Goal: Information Seeking & Learning: Learn about a topic

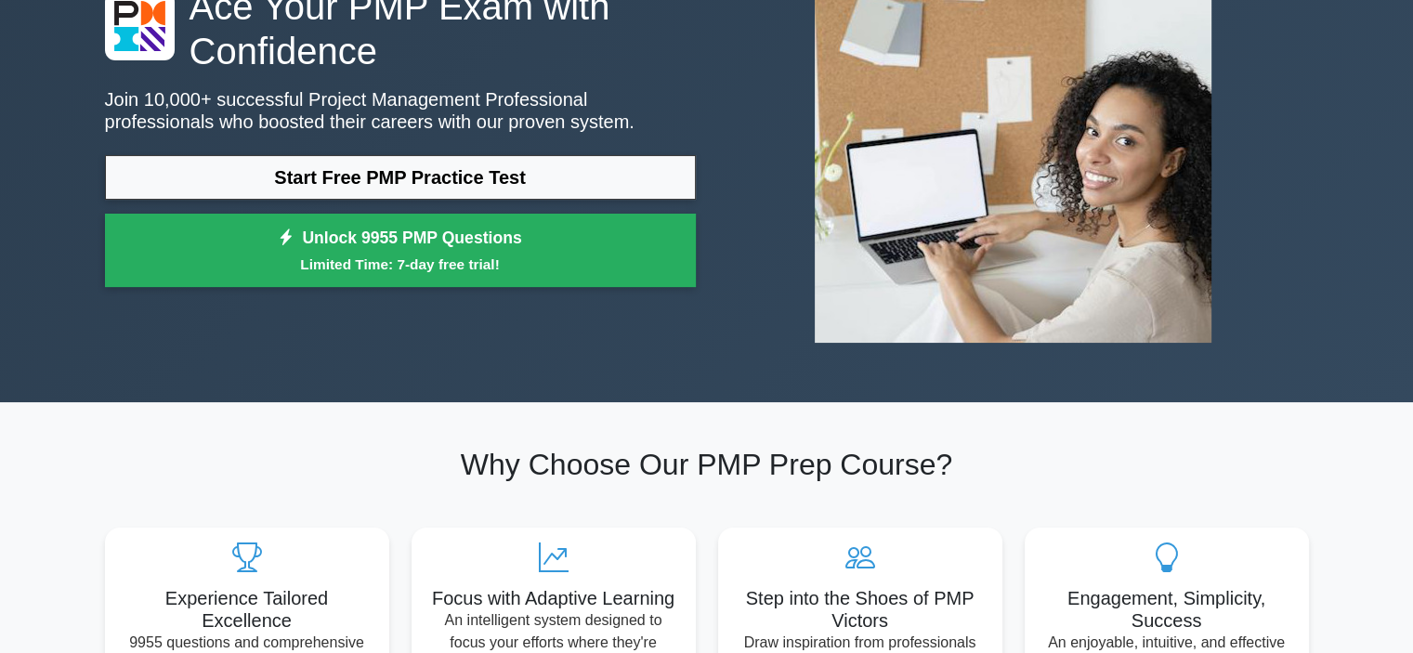
scroll to position [204, 0]
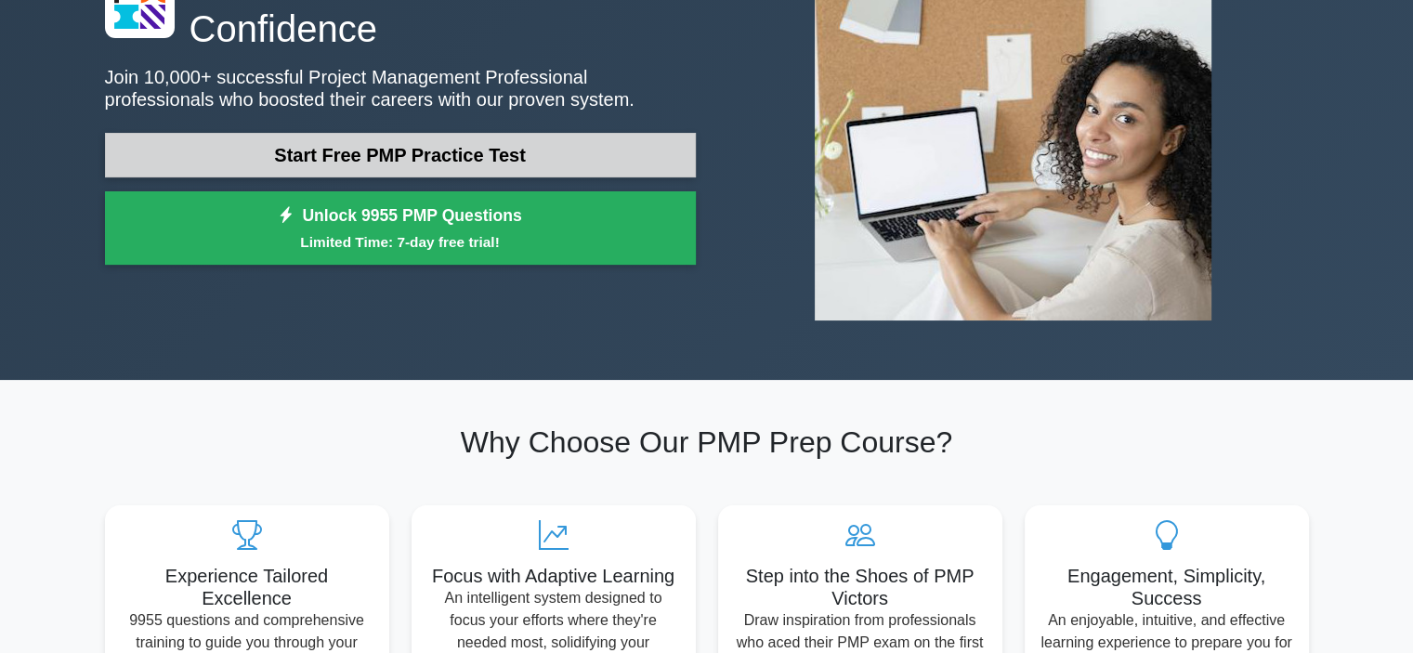
click at [464, 153] on link "Start Free PMP Practice Test" at bounding box center [400, 155] width 591 height 45
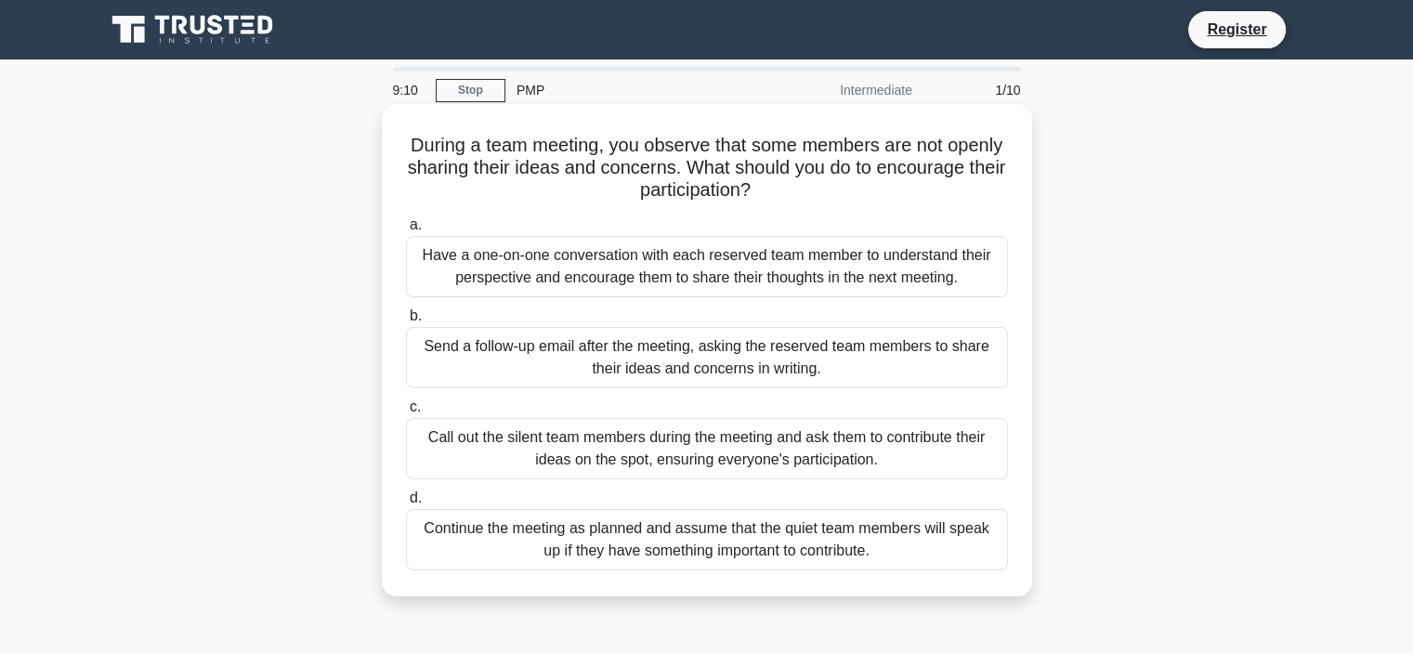
click at [747, 438] on div "Call out the silent team members during the meeting and ask them to contribute …" at bounding box center [707, 448] width 602 height 61
click at [406, 413] on input "c. Call out the silent team members during the meeting and ask them to contribu…" at bounding box center [406, 407] width 0 height 12
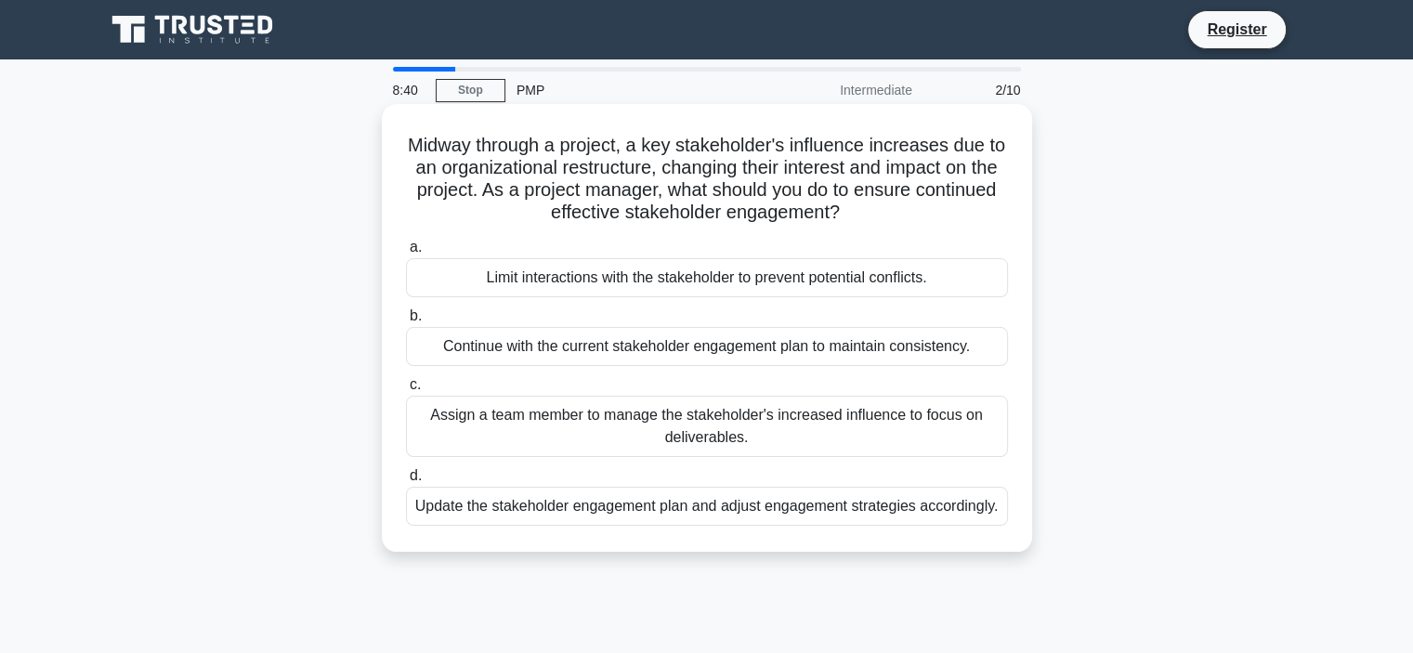
click at [763, 505] on div "Update the stakeholder engagement plan and adjust engagement strategies accordi…" at bounding box center [707, 506] width 602 height 39
click at [406, 482] on input "d. Update the stakeholder engagement plan and adjust engagement strategies acco…" at bounding box center [406, 476] width 0 height 12
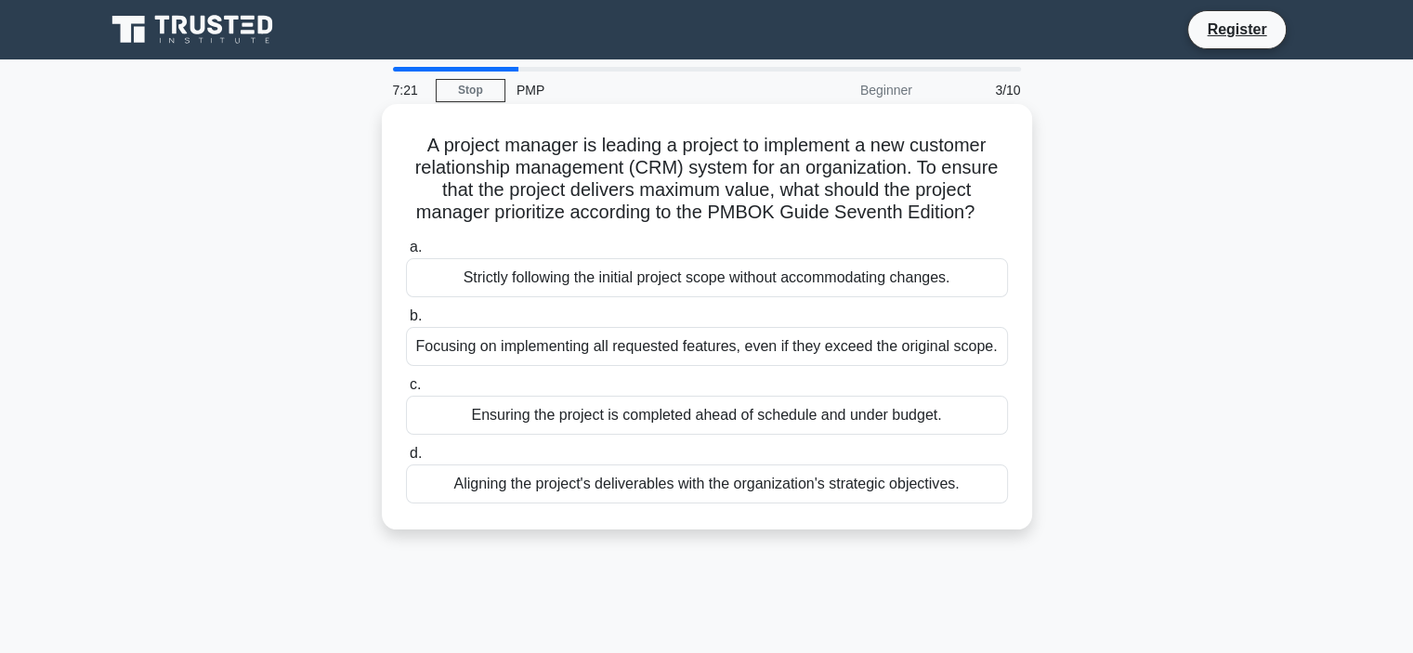
click at [616, 285] on div "Strictly following the initial project scope without accommodating changes." at bounding box center [707, 277] width 602 height 39
click at [406, 254] on input "a. Strictly following the initial project scope without accommodating changes." at bounding box center [406, 247] width 0 height 12
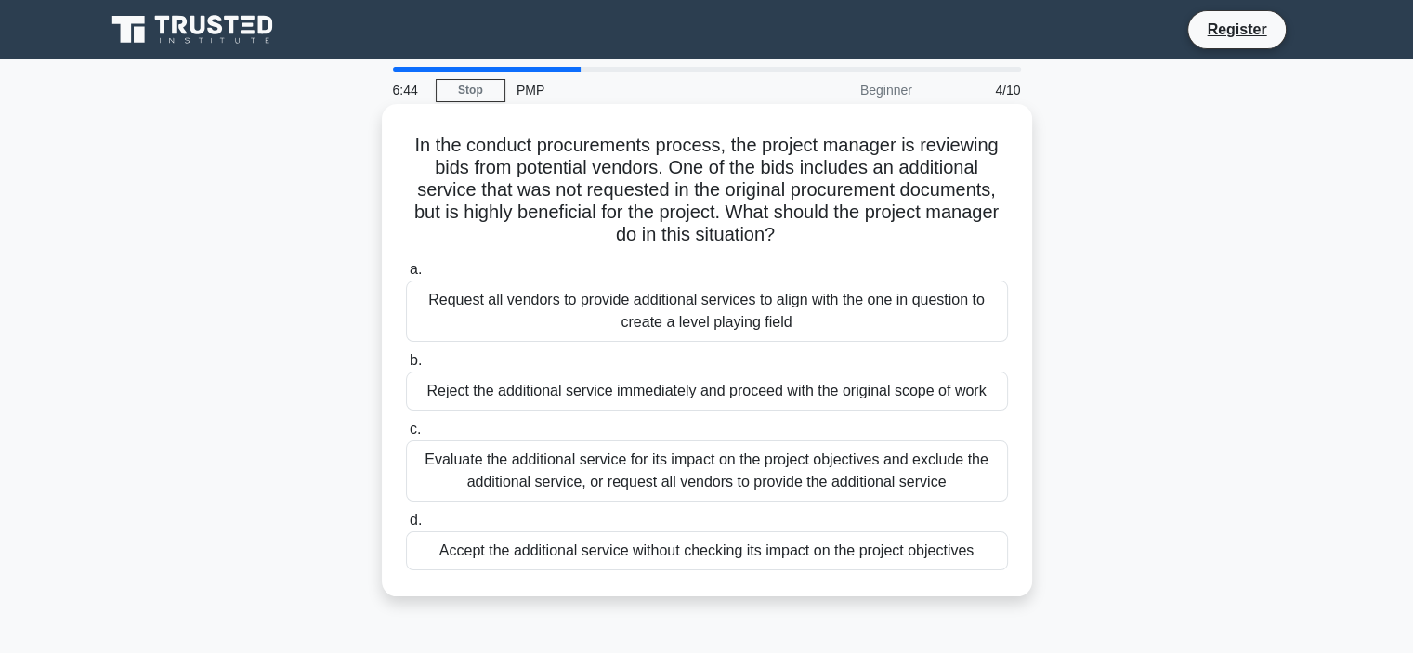
click at [585, 473] on div "Evaluate the additional service for its impact on the project objectives and ex…" at bounding box center [707, 470] width 602 height 61
click at [406, 436] on input "c. Evaluate the additional service for its impact on the project objectives and…" at bounding box center [406, 430] width 0 height 12
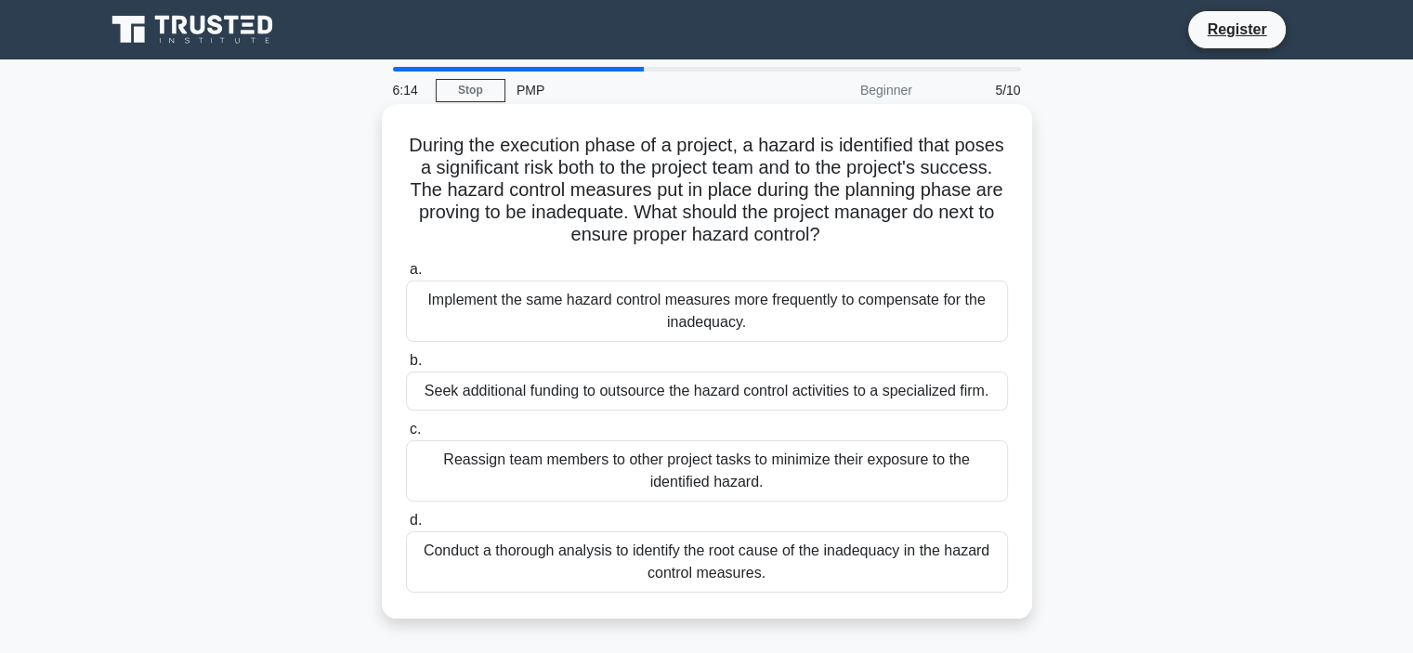
click at [570, 557] on div "Conduct a thorough analysis to identify the root cause of the inadequacy in the…" at bounding box center [707, 561] width 602 height 61
click at [406, 527] on input "d. Conduct a thorough analysis to identify the root cause of the inadequacy in …" at bounding box center [406, 521] width 0 height 12
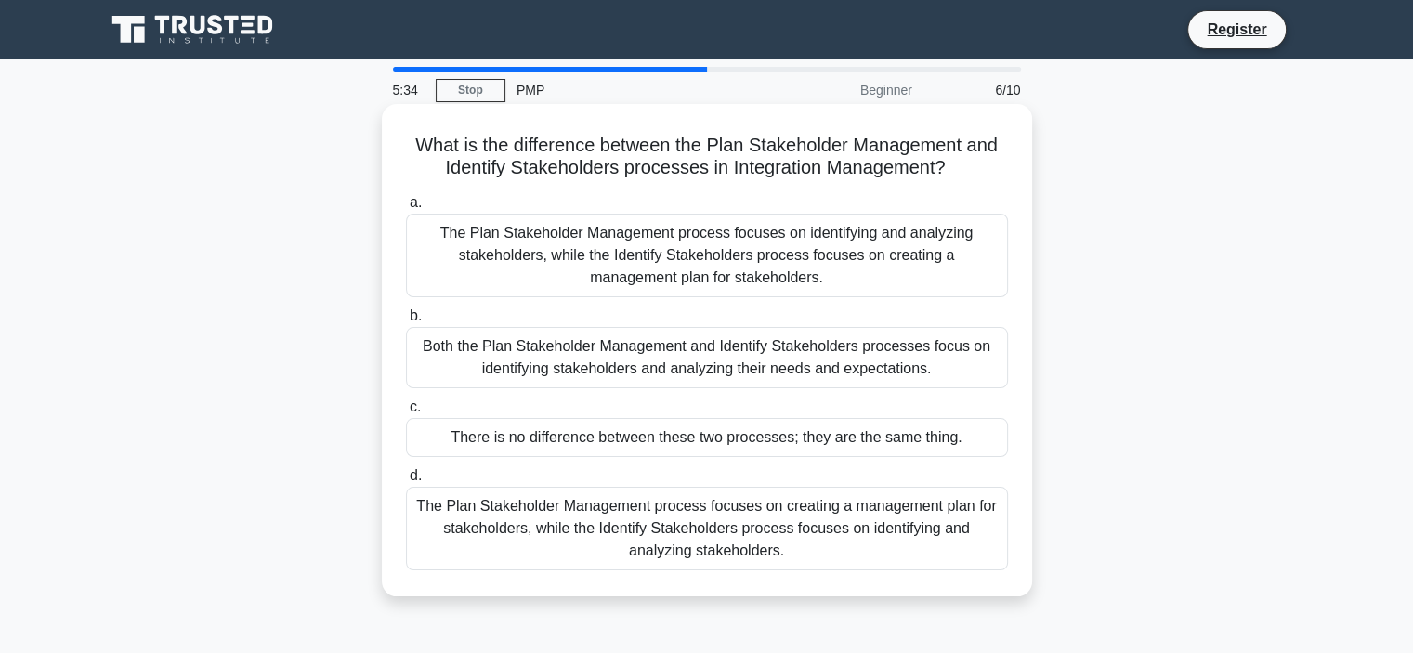
click at [581, 548] on div "The Plan Stakeholder Management process focuses on creating a management plan f…" at bounding box center [707, 529] width 602 height 84
click at [406, 482] on input "d. The Plan Stakeholder Management process focuses on creating a management pla…" at bounding box center [406, 476] width 0 height 12
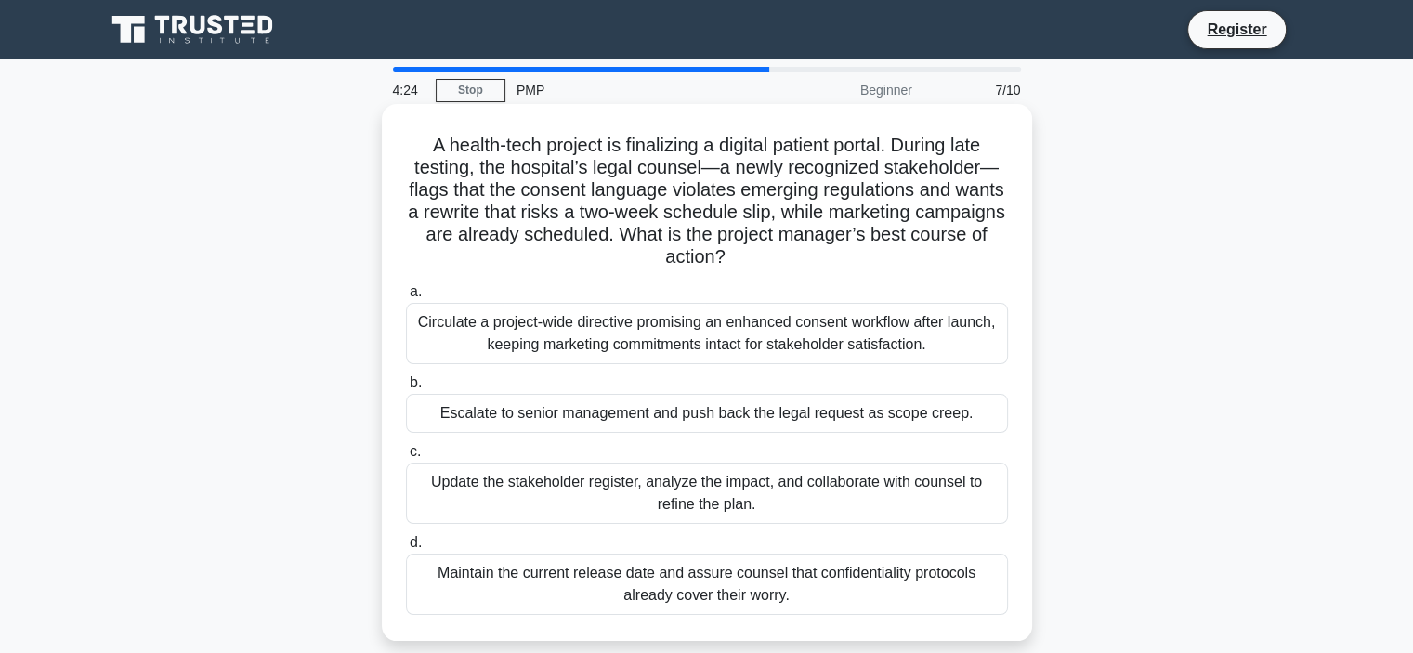
click at [615, 419] on div "Escalate to senior management and push back the legal request as scope creep." at bounding box center [707, 413] width 602 height 39
click at [406, 389] on input "b. Escalate to senior management and push back the legal request as scope creep." at bounding box center [406, 383] width 0 height 12
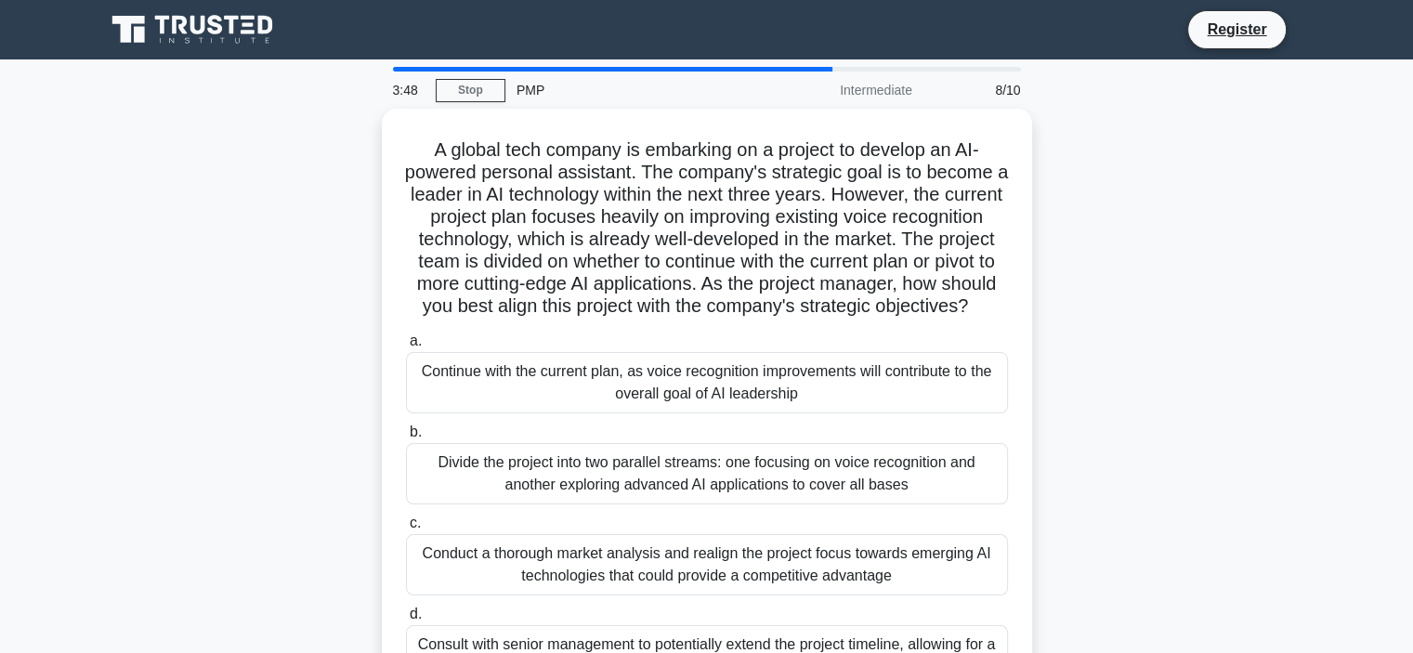
click at [615, 413] on div "Continue with the current plan, as voice recognition improvements will contribu…" at bounding box center [707, 382] width 602 height 61
click at [406, 347] on input "a. Continue with the current plan, as voice recognition improvements will contr…" at bounding box center [406, 341] width 0 height 12
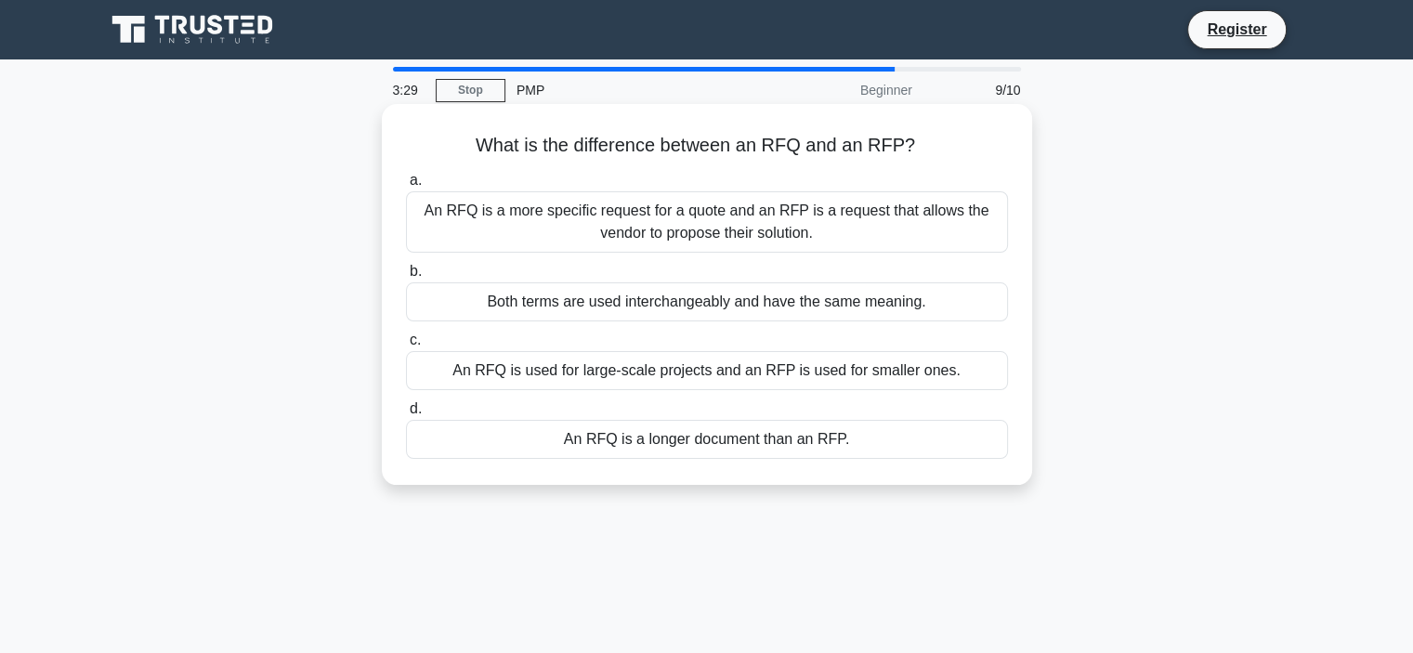
click at [597, 218] on div "An RFQ is a more specific request for a quote and an RFP is a request that allo…" at bounding box center [707, 221] width 602 height 61
click at [406, 187] on input "a. An RFQ is a more specific request for a quote and an RFP is a request that a…" at bounding box center [406, 181] width 0 height 12
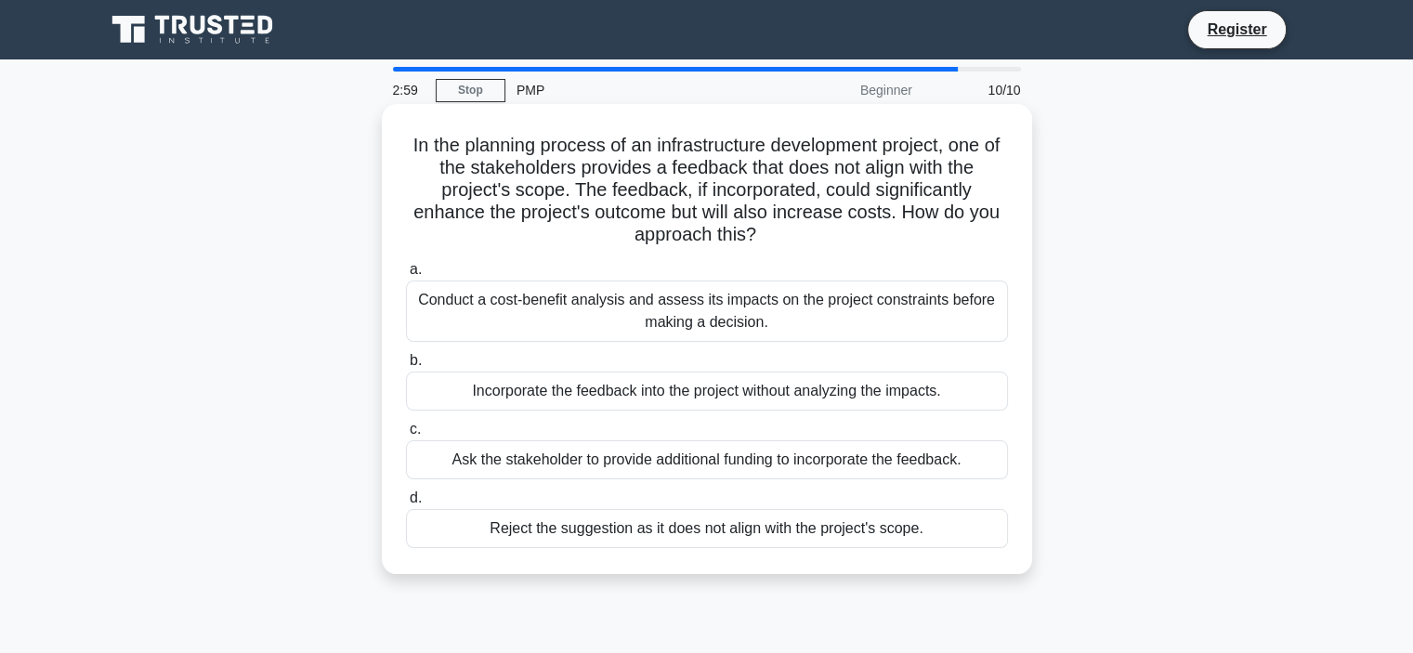
click at [703, 335] on div "Conduct a cost-benefit analysis and assess its impacts on the project constrain…" at bounding box center [707, 311] width 602 height 61
click at [406, 276] on input "a. Conduct a cost-benefit analysis and assess its impacts on the project constr…" at bounding box center [406, 270] width 0 height 12
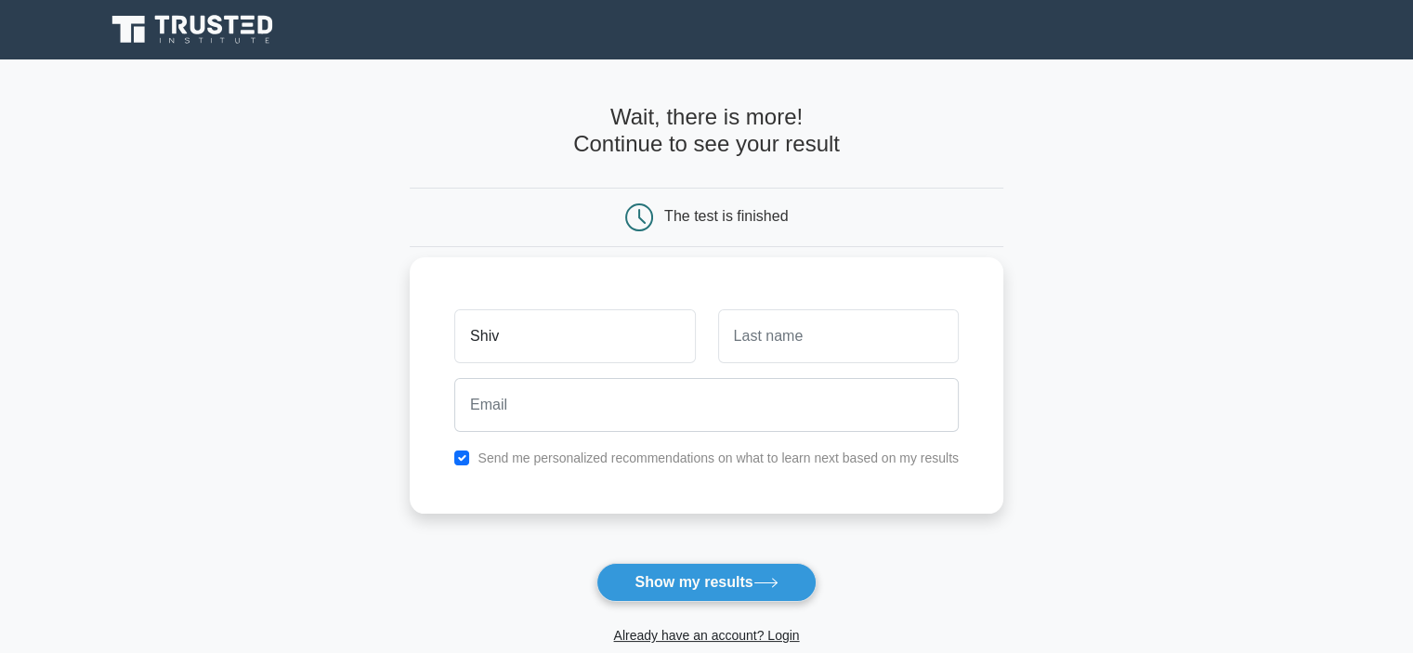
type input "Shivom"
click at [789, 341] on input "text" at bounding box center [838, 336] width 241 height 54
type input "Gupta"
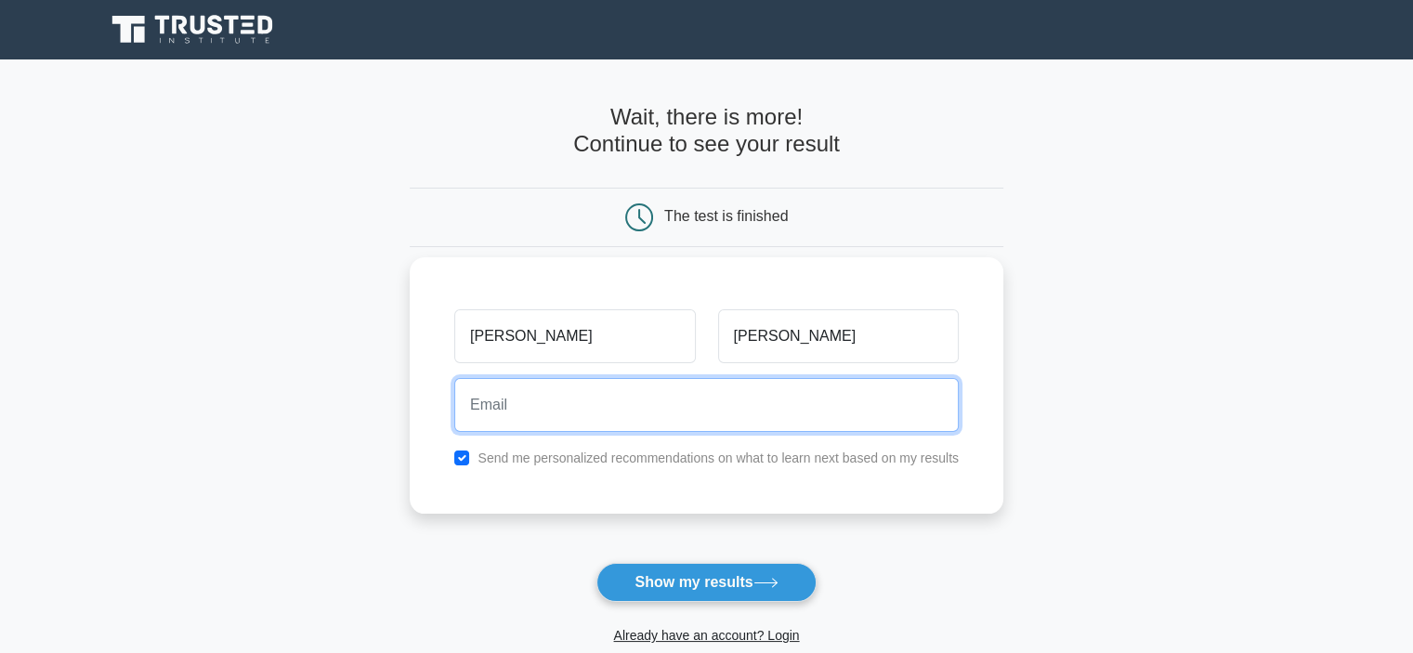
click at [645, 411] on input "email" at bounding box center [706, 405] width 504 height 54
type input "shiv.ometw007@gmail.com"
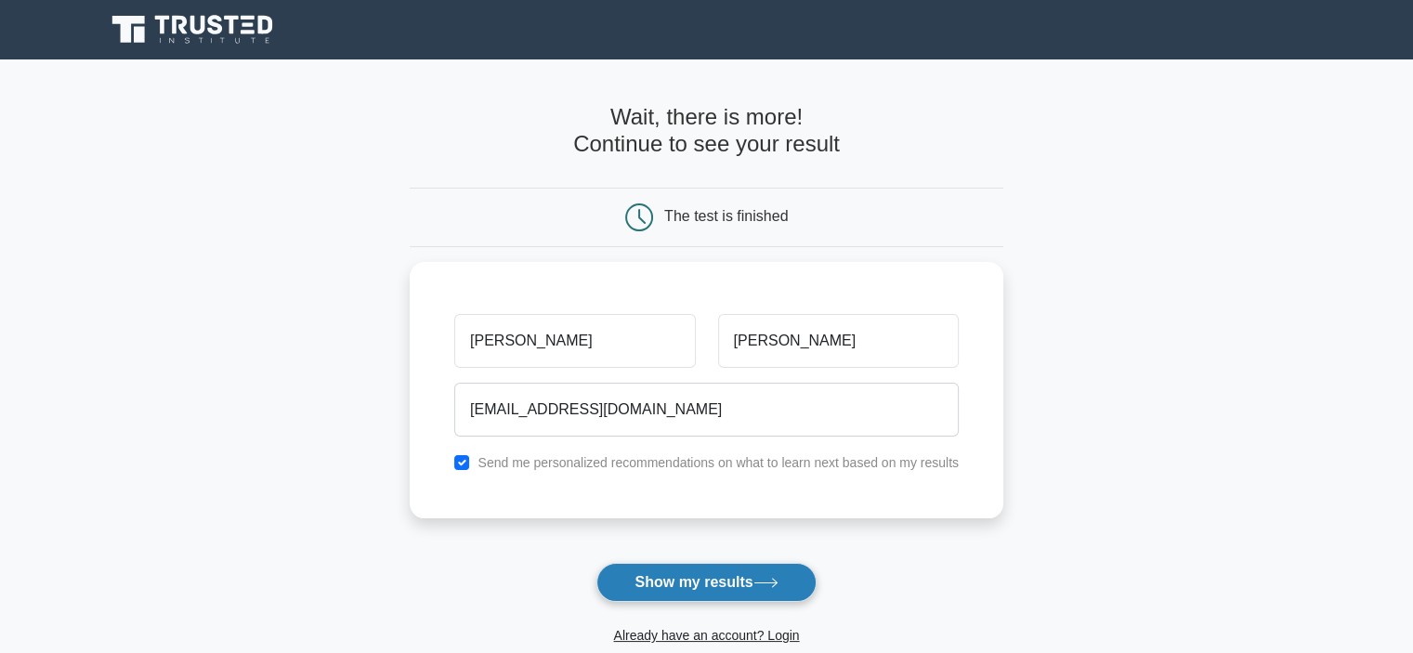
click at [662, 576] on button "Show my results" at bounding box center [705, 582] width 219 height 39
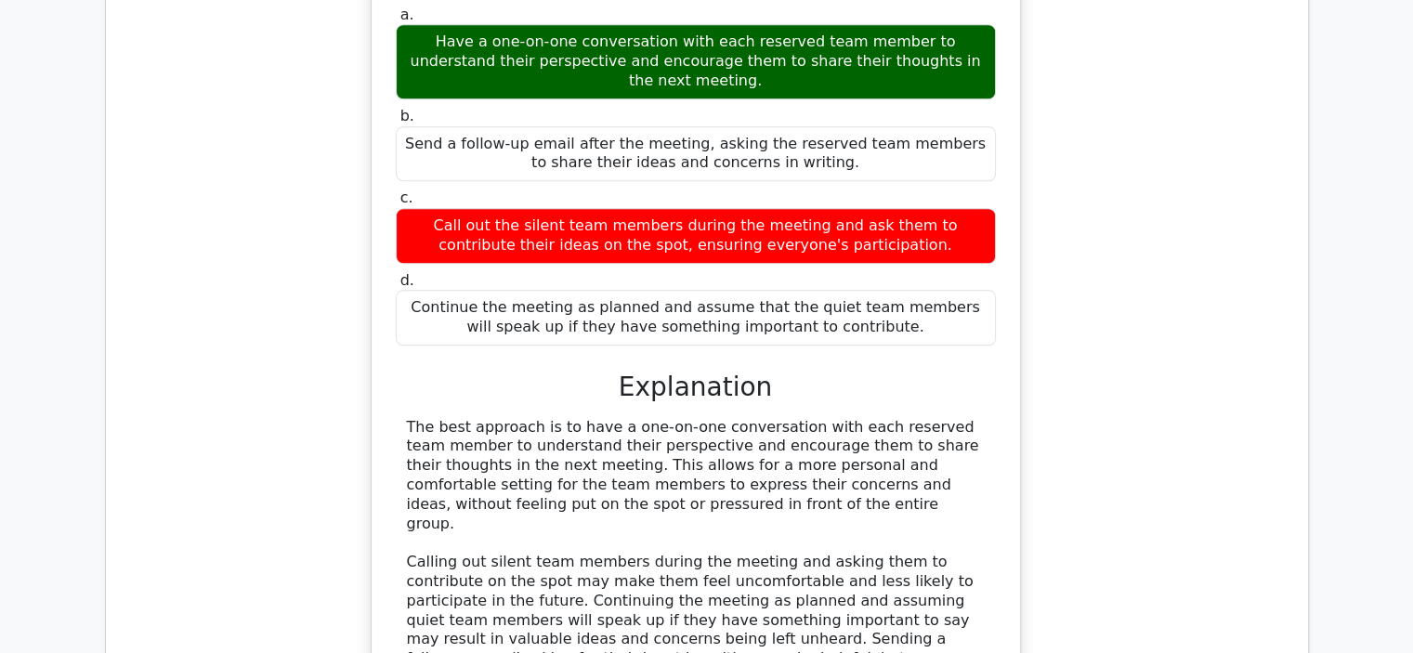
scroll to position [2368, 0]
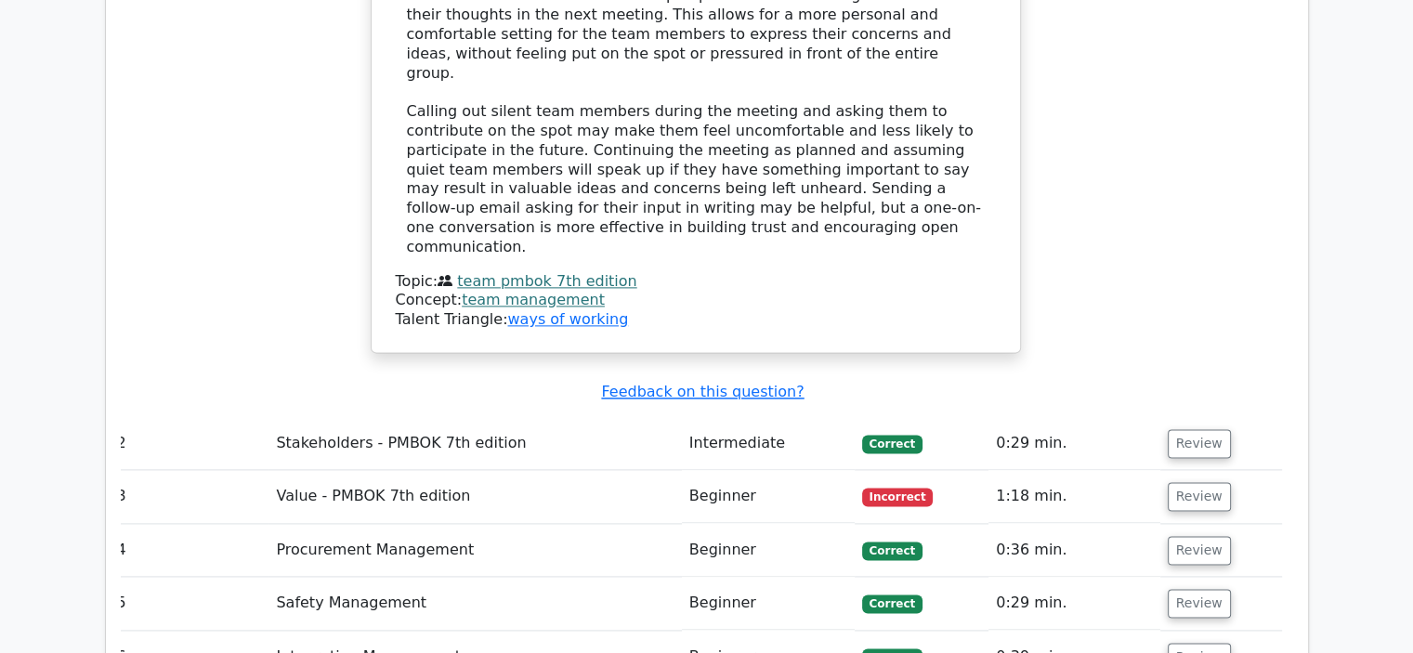
click at [904, 488] on span "Incorrect" at bounding box center [898, 497] width 72 height 19
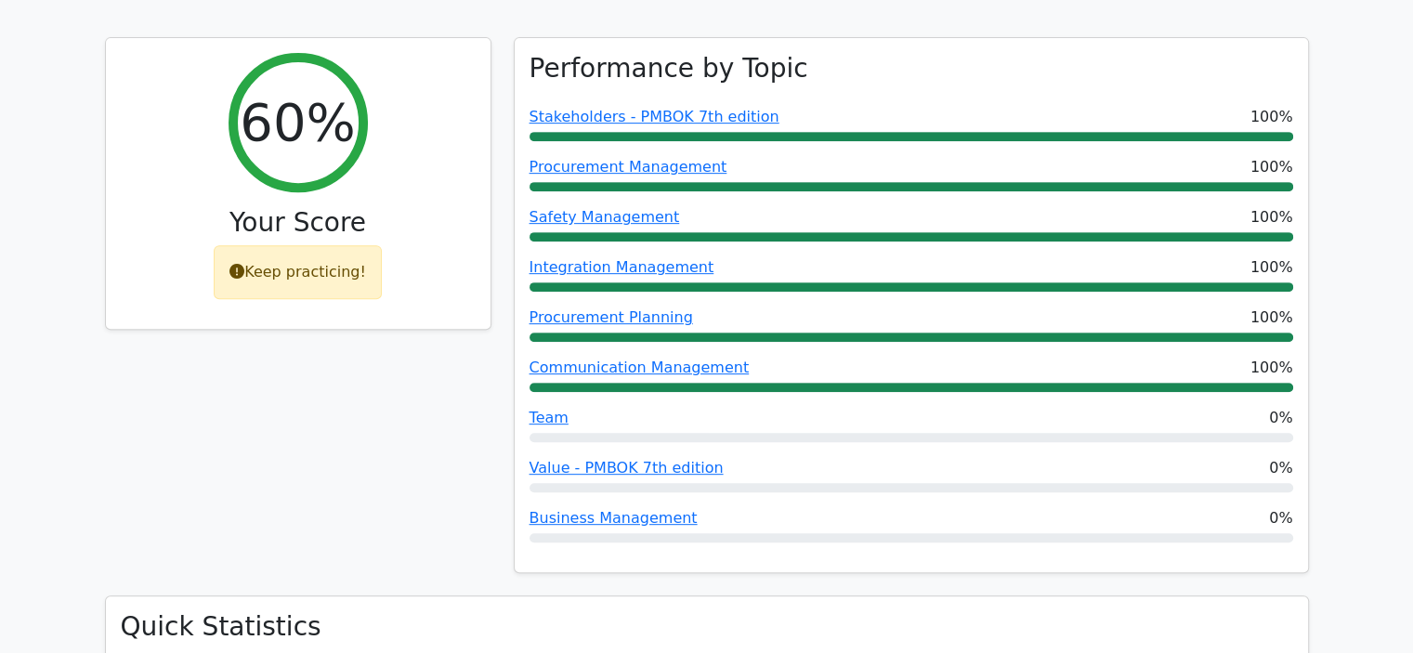
scroll to position [801, 0]
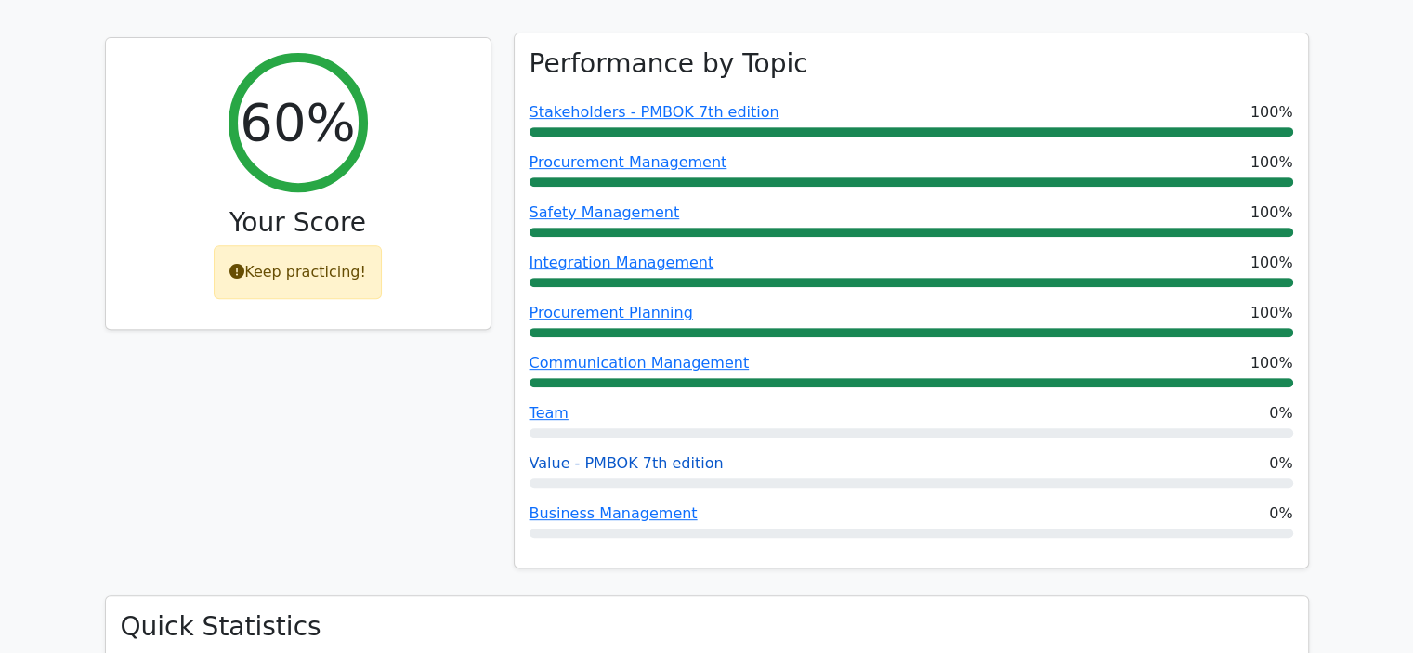
click at [635, 454] on link "Value - PMBOK 7th edition" at bounding box center [626, 463] width 194 height 18
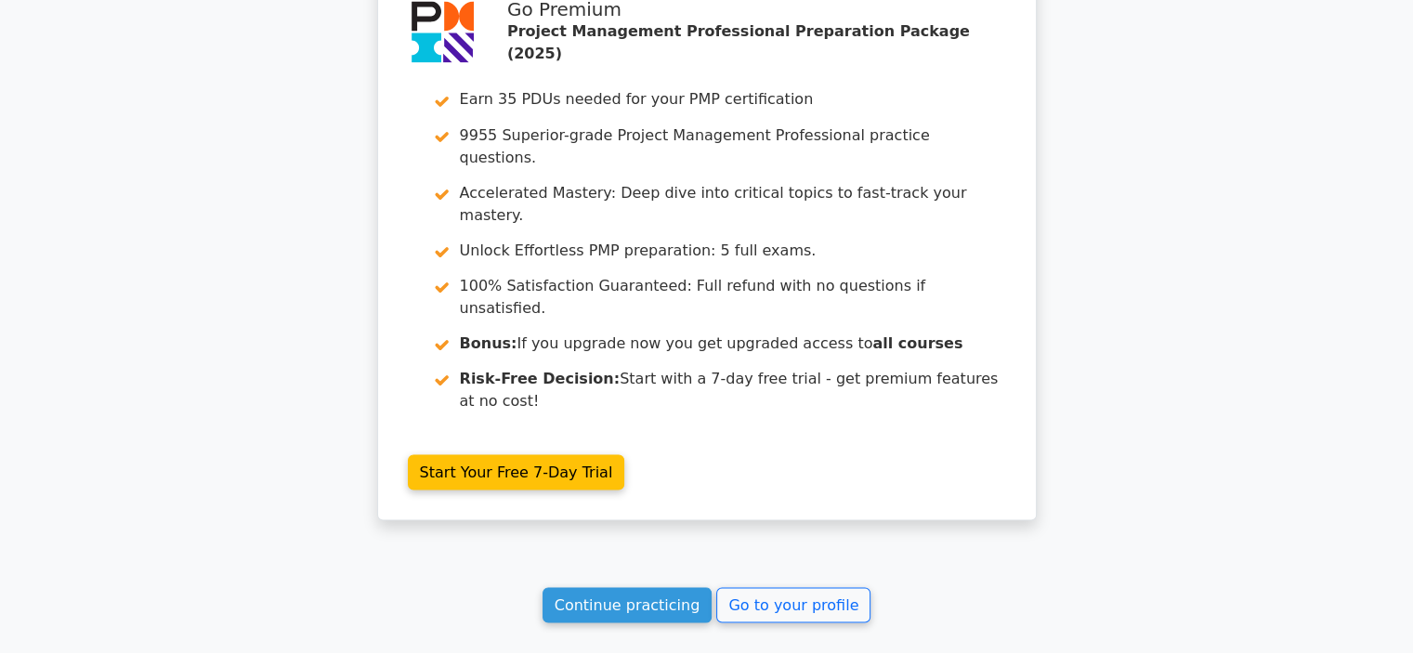
scroll to position [3397, 0]
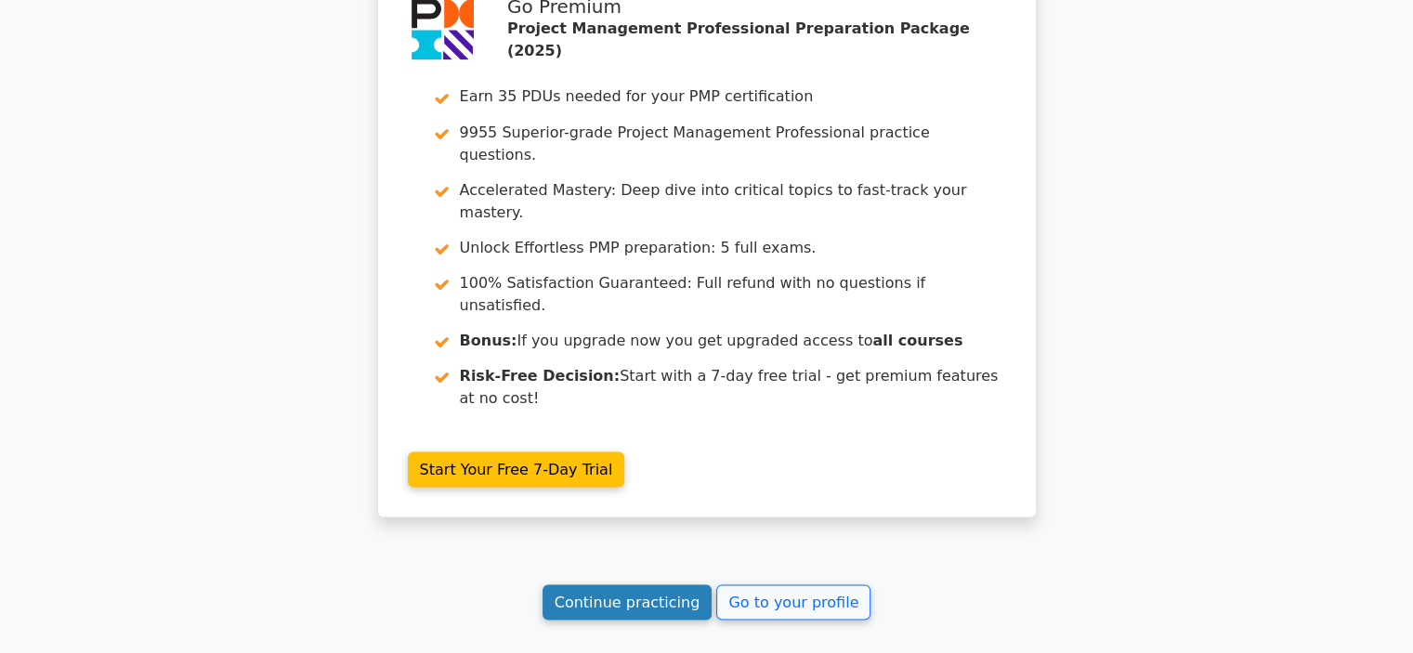
click at [642, 584] on link "Continue practicing" at bounding box center [627, 601] width 170 height 35
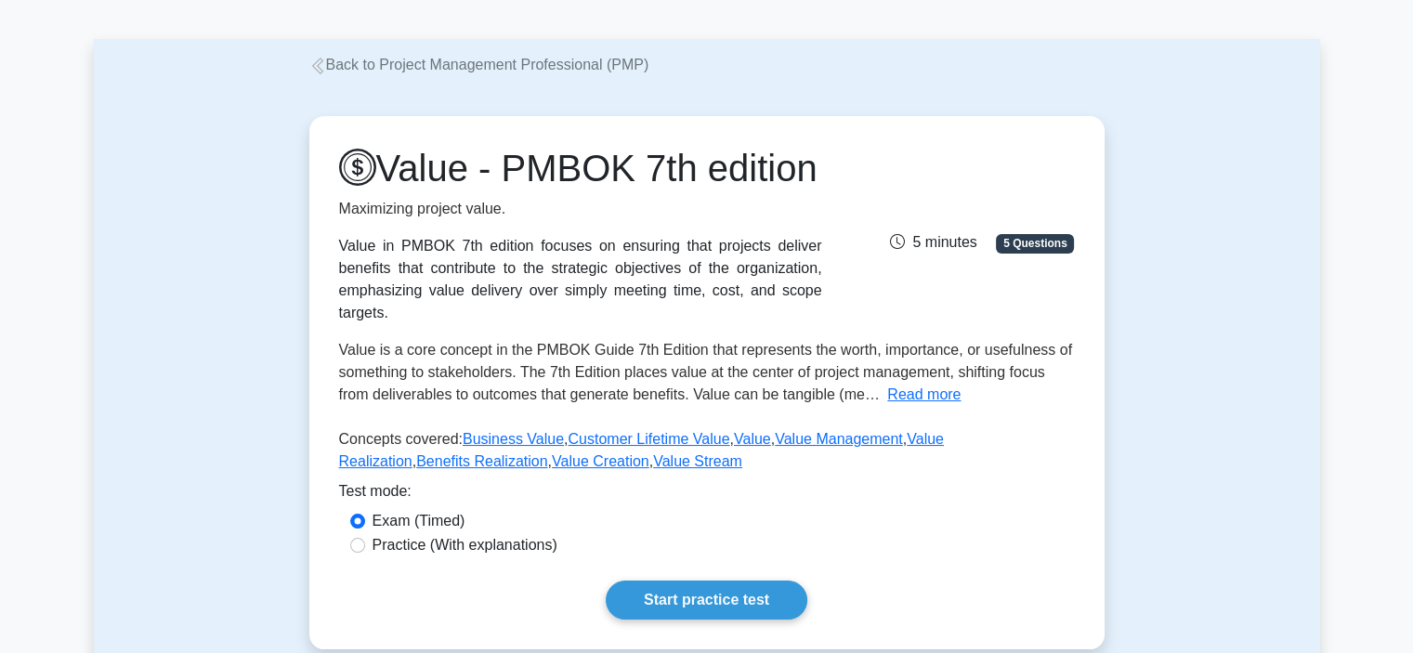
scroll to position [26, 0]
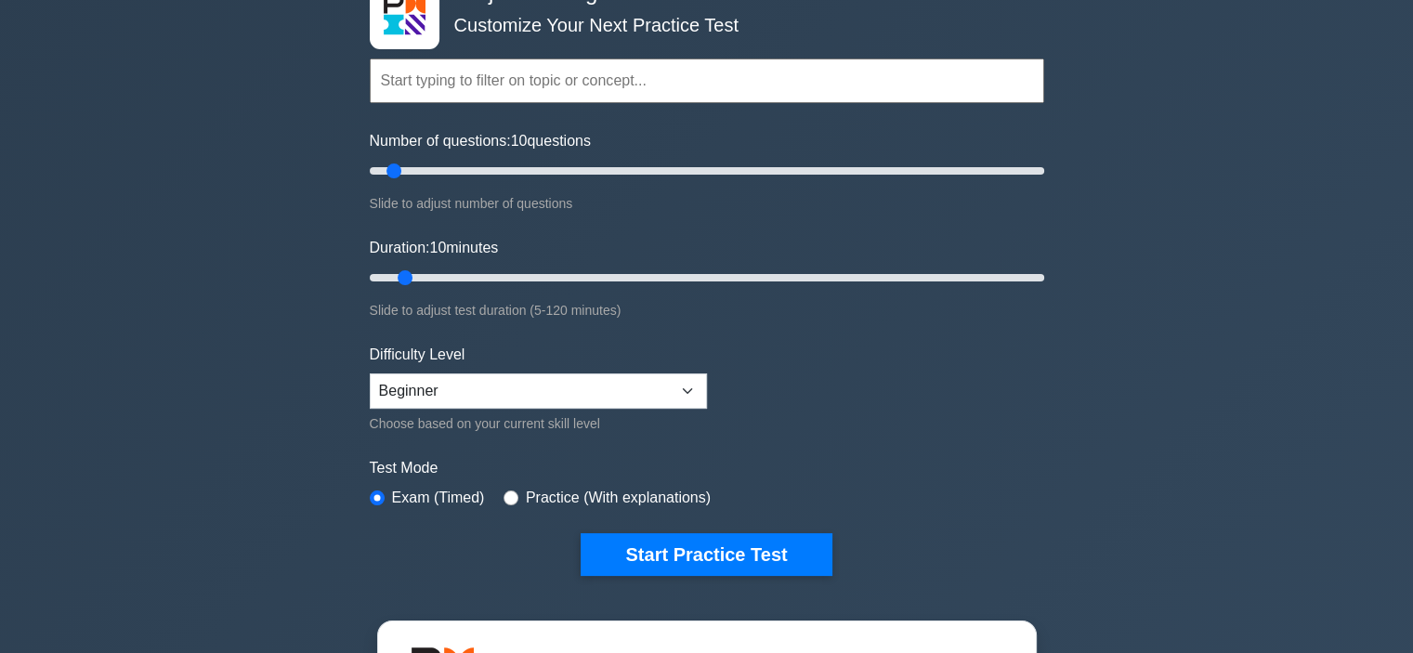
scroll to position [126, 0]
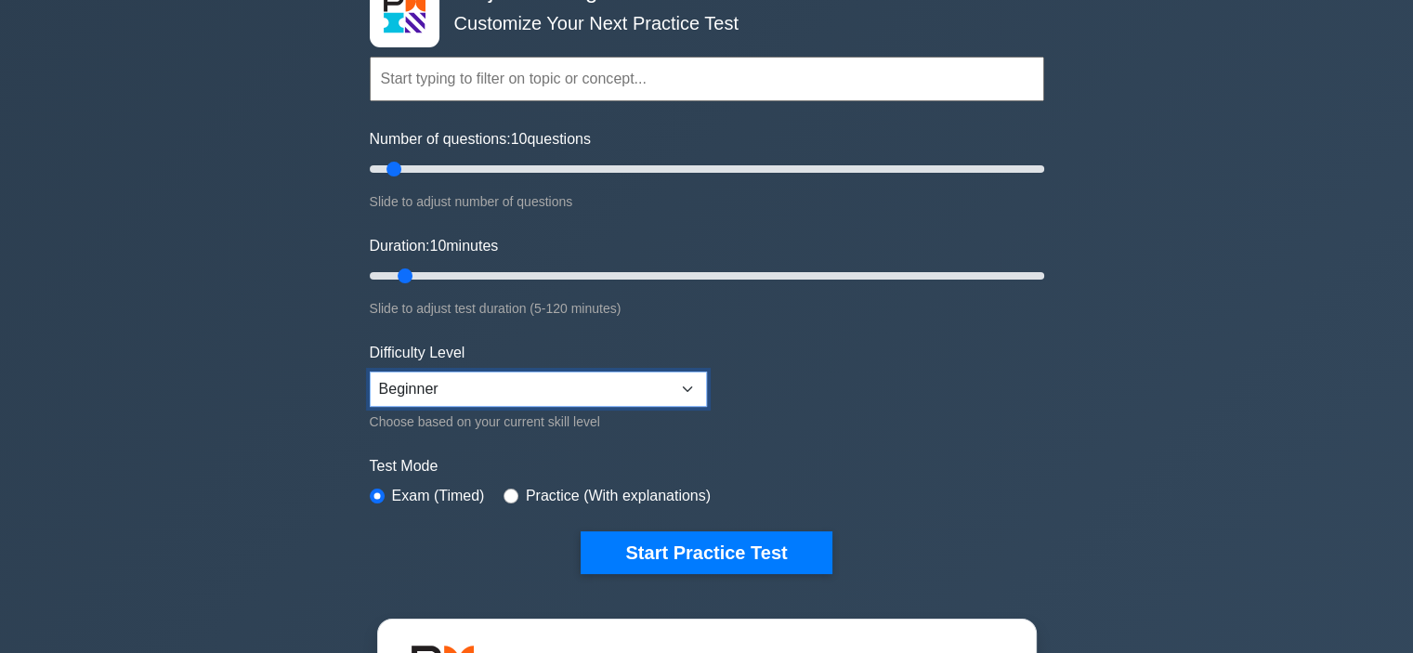
click at [688, 385] on select "Beginner Intermediate Expert" at bounding box center [538, 389] width 337 height 35
click at [829, 386] on form "Topics Scope Management Time Management Cost Management Quality Management Risk…" at bounding box center [707, 287] width 674 height 574
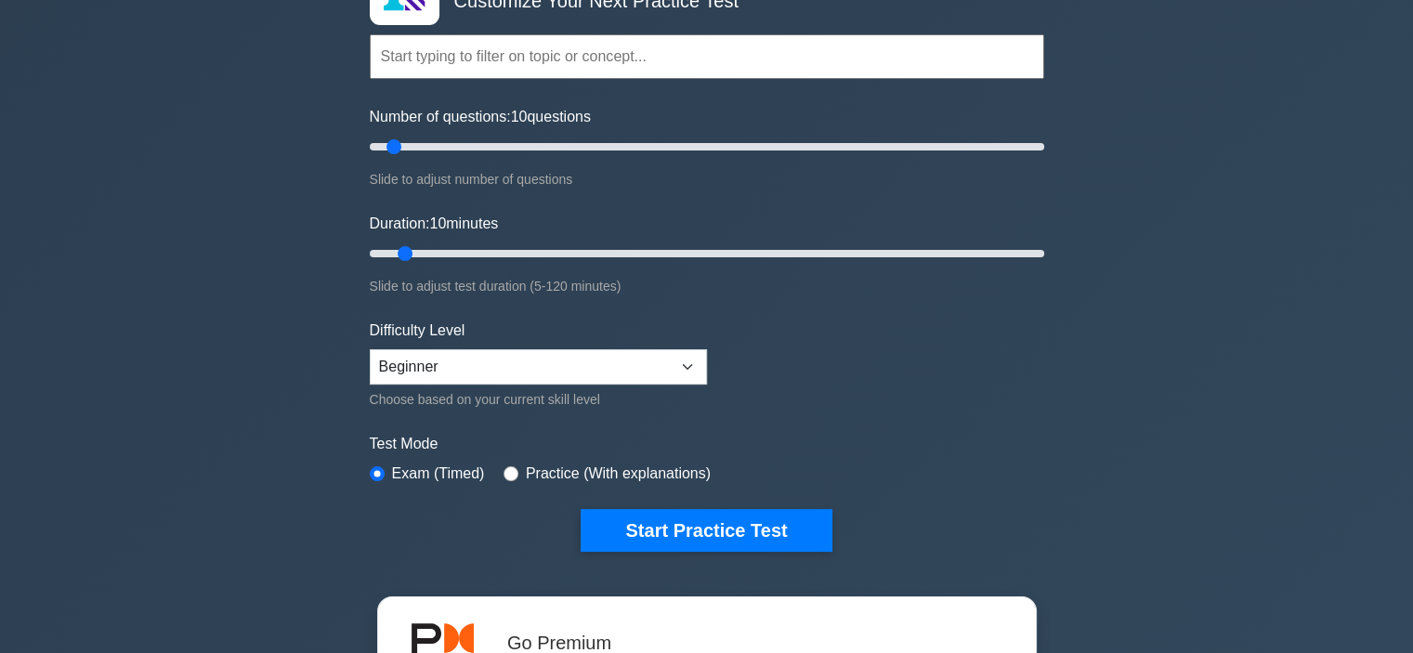
scroll to position [0, 0]
